Goal: Information Seeking & Learning: Find specific fact

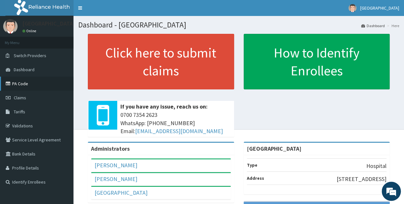
click at [31, 84] on link "PA Code" at bounding box center [36, 84] width 73 height 14
click at [16, 108] on link "Tariffs" at bounding box center [36, 112] width 73 height 14
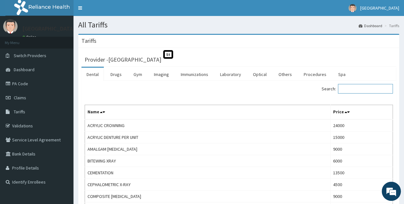
click at [349, 89] on input "Search:" at bounding box center [365, 89] width 55 height 10
paste input "AMOXICLAV"
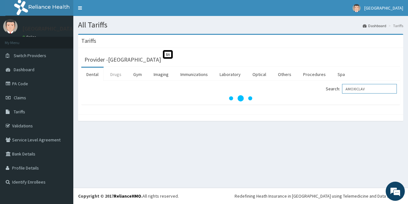
type input "AMOXICLAV"
click at [112, 78] on link "Drugs" at bounding box center [115, 74] width 21 height 13
click at [352, 89] on input "Search:" at bounding box center [369, 89] width 55 height 10
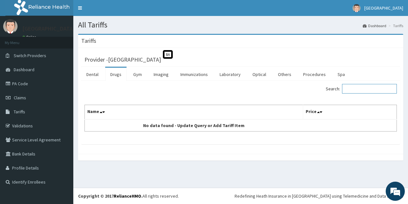
paste input "AMOXICLAV"
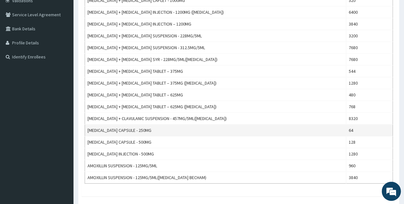
scroll to position [128, 0]
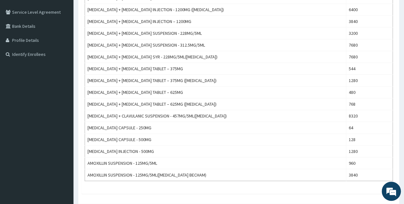
type input "AMOXIC"
click at [189, 105] on td "[MEDICAL_DATA] + [MEDICAL_DATA] TABLET – 625MG ([MEDICAL_DATA])" at bounding box center [215, 104] width 261 height 12
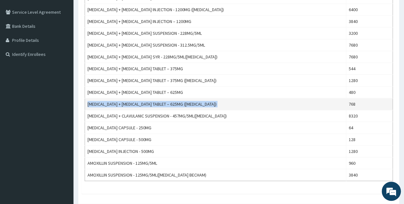
click at [189, 105] on td "[MEDICAL_DATA] + [MEDICAL_DATA] TABLET – 625MG ([MEDICAL_DATA])" at bounding box center [215, 104] width 261 height 12
copy td "[MEDICAL_DATA] + [MEDICAL_DATA] TABLET – 625MG ([MEDICAL_DATA])"
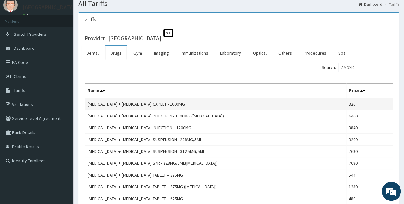
scroll to position [0, 0]
